Goal: Find specific page/section: Find specific page/section

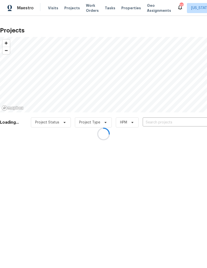
click at [126, 8] on div at bounding box center [103, 134] width 207 height 268
click at [122, 11] on div at bounding box center [103, 134] width 207 height 268
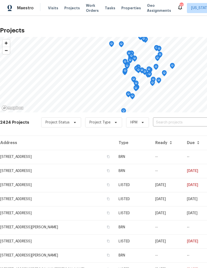
click at [125, 7] on span "Properties" at bounding box center [131, 8] width 20 height 5
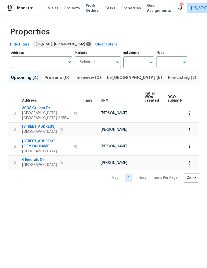
click at [106, 62] on input "Markets" at bounding box center [104, 62] width 19 height 12
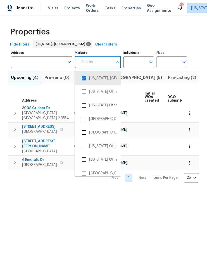
click at [84, 91] on input "checkbox" at bounding box center [84, 91] width 11 height 11
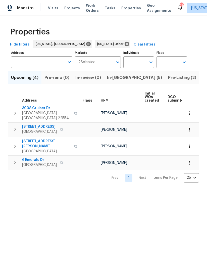
click at [113, 64] on input "Markets" at bounding box center [105, 62] width 18 height 12
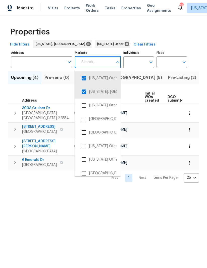
click at [85, 106] on input "checkbox" at bounding box center [84, 105] width 11 height 11
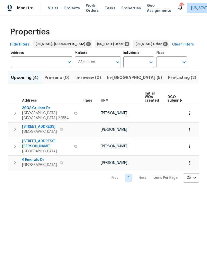
click at [117, 62] on icon "Open" at bounding box center [118, 62] width 6 height 6
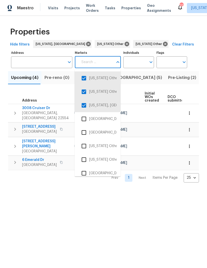
click at [86, 119] on input "checkbox" at bounding box center [84, 119] width 11 height 11
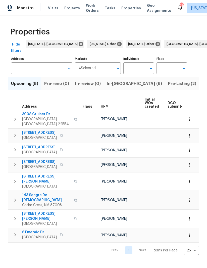
click at [112, 62] on input "Markets" at bounding box center [105, 68] width 18 height 12
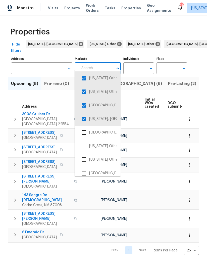
click at [85, 103] on input "checkbox" at bounding box center [84, 105] width 11 height 11
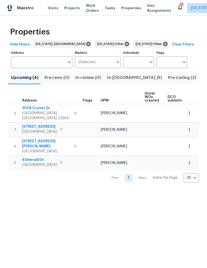
click at [110, 64] on input "Markets" at bounding box center [104, 62] width 18 height 12
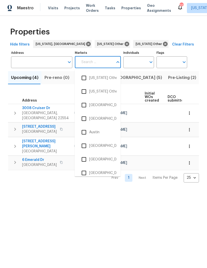
scroll to position [79, 0]
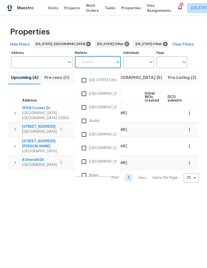
click at [83, 103] on input "checkbox" at bounding box center [84, 107] width 11 height 11
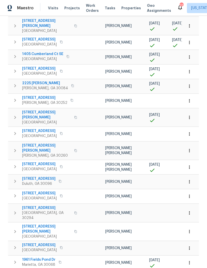
scroll to position [203, 0]
